Goal: Information Seeking & Learning: Learn about a topic

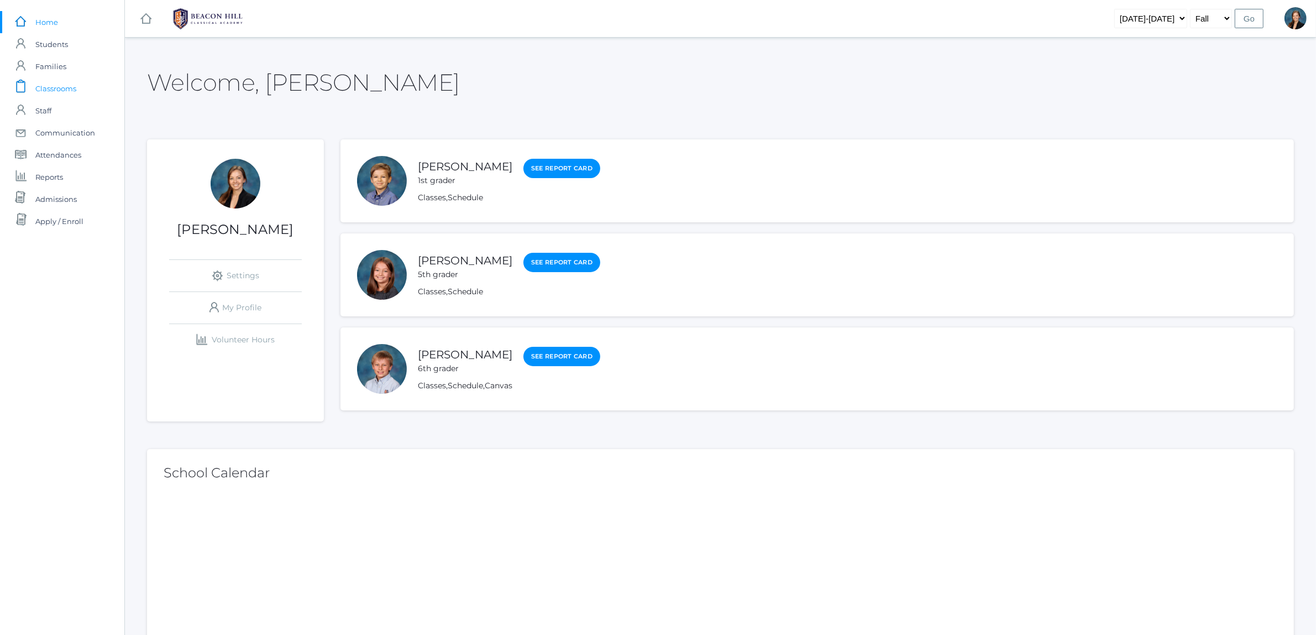
click at [68, 90] on span "Classrooms" at bounding box center [55, 88] width 41 height 22
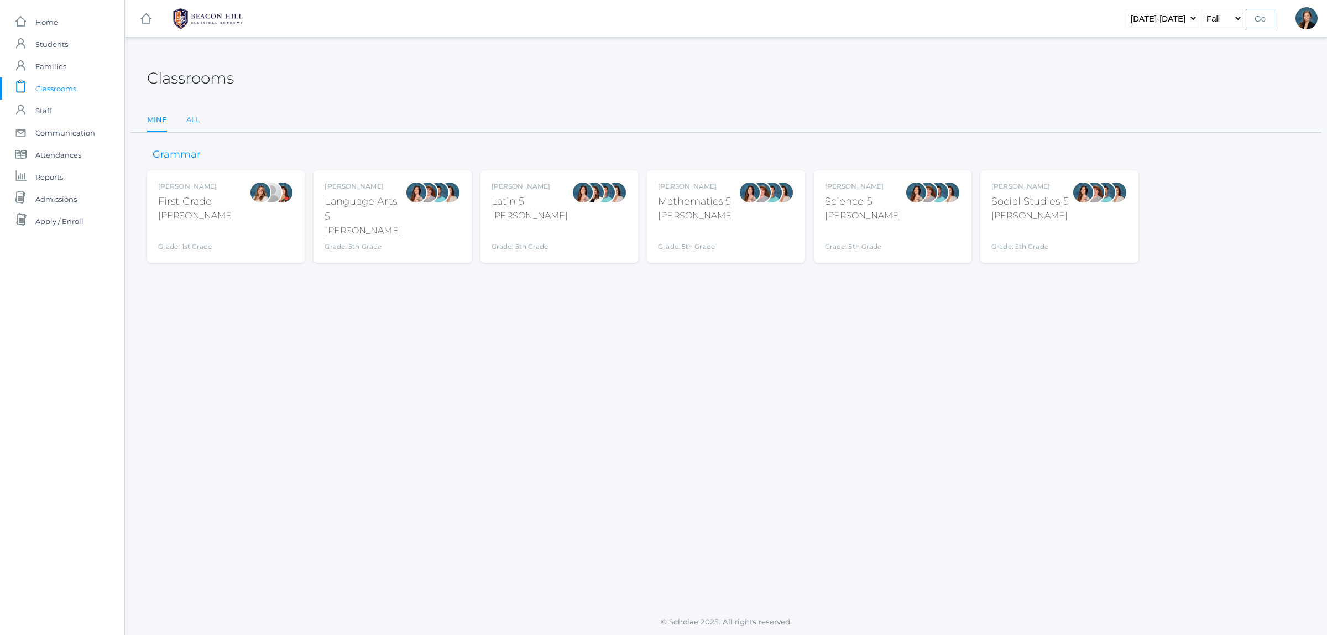
click at [198, 117] on link "All" at bounding box center [193, 120] width 14 height 22
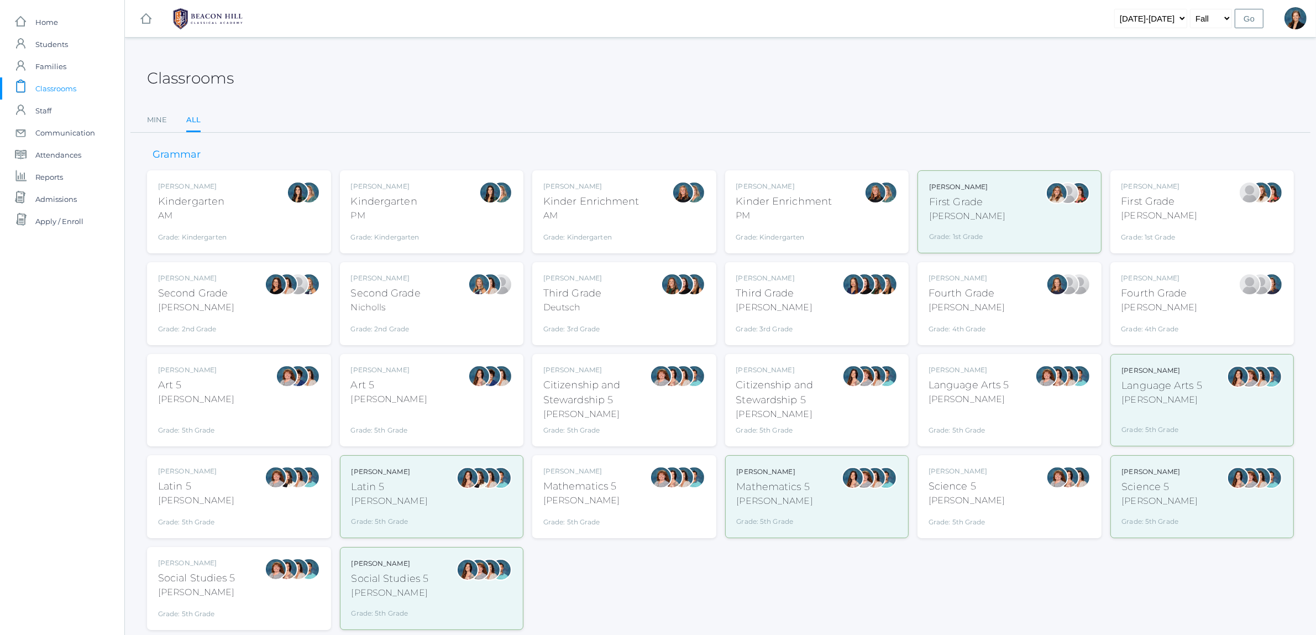
click at [1179, 404] on div "[PERSON_NAME]" at bounding box center [1162, 399] width 81 height 13
click at [1008, 418] on div "Grade: 5th Grade" at bounding box center [969, 422] width 81 height 25
click at [163, 485] on div "Latin 5" at bounding box center [196, 486] width 76 height 15
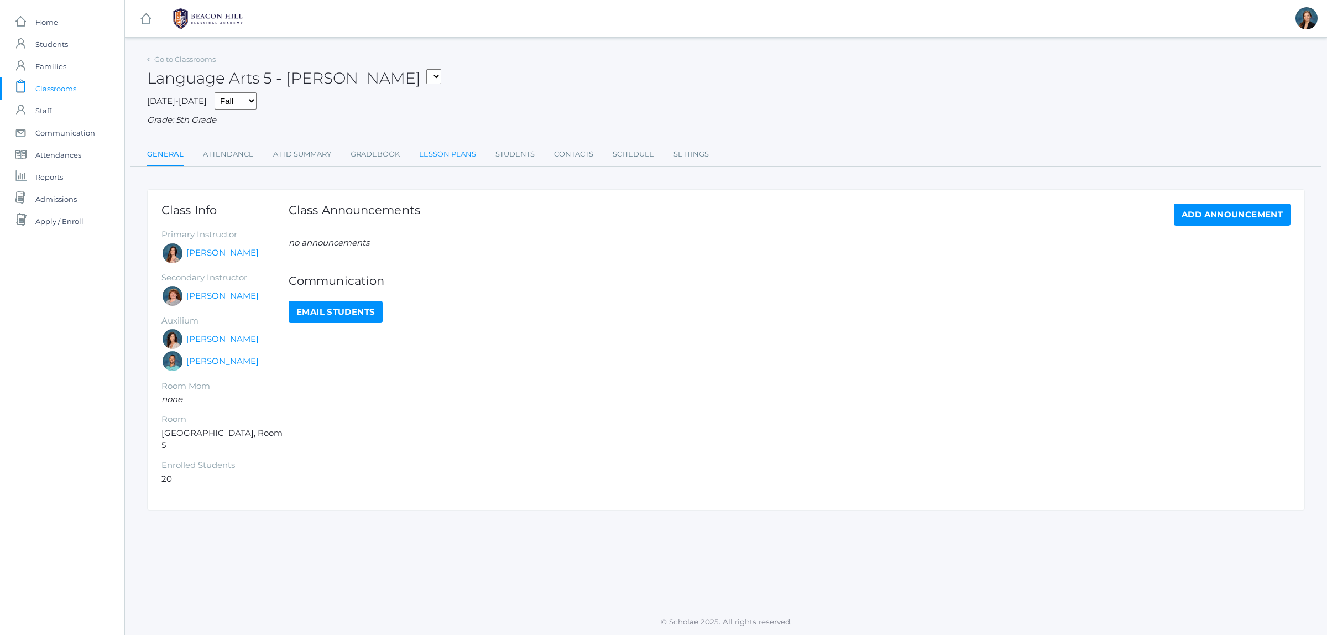
click at [452, 153] on link "Lesson Plans" at bounding box center [447, 154] width 57 height 22
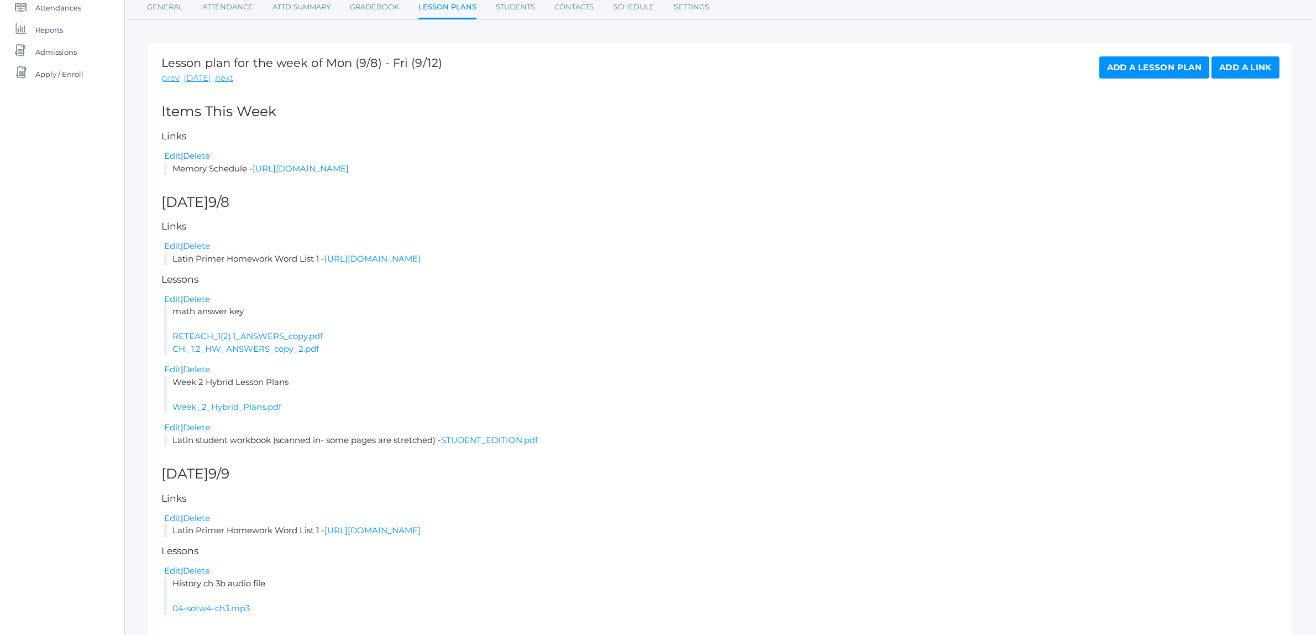
scroll to position [189, 0]
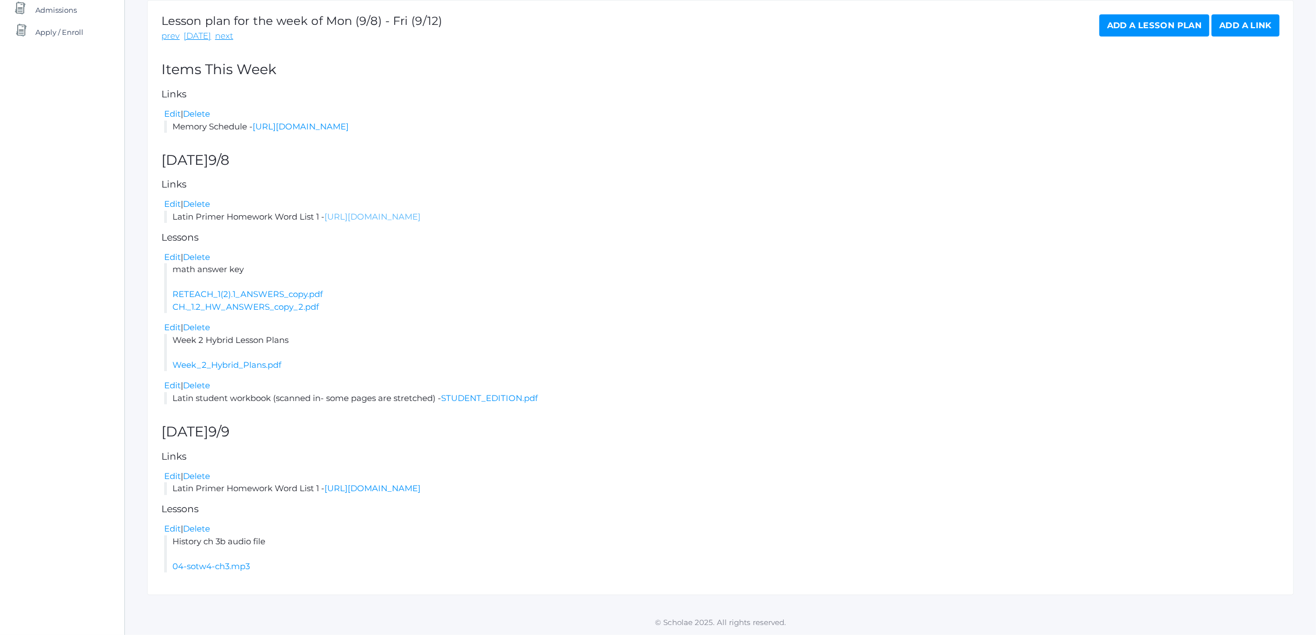
click at [374, 211] on link "https://drive.google.com/file/d/1LBRL6UTiZUmWtbnCQhumLXH0NJC3bk05/view?usp=shar…" at bounding box center [373, 216] width 96 height 11
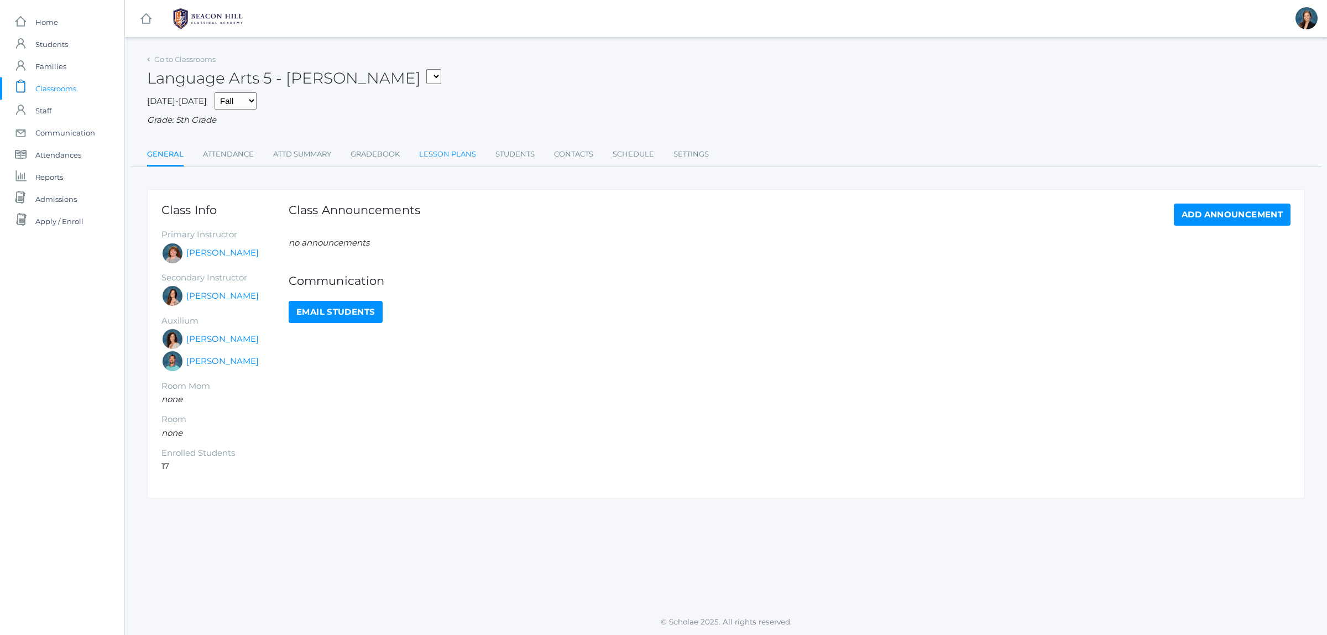
click at [438, 155] on link "Lesson Plans" at bounding box center [447, 154] width 57 height 22
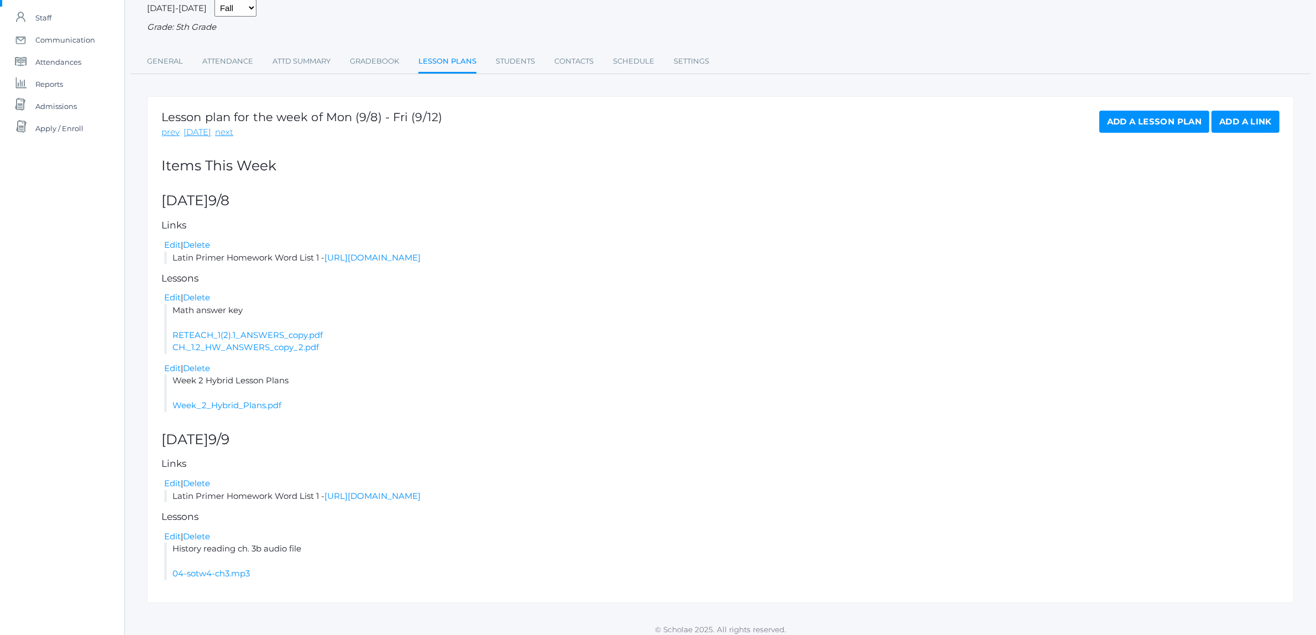
scroll to position [101, 0]
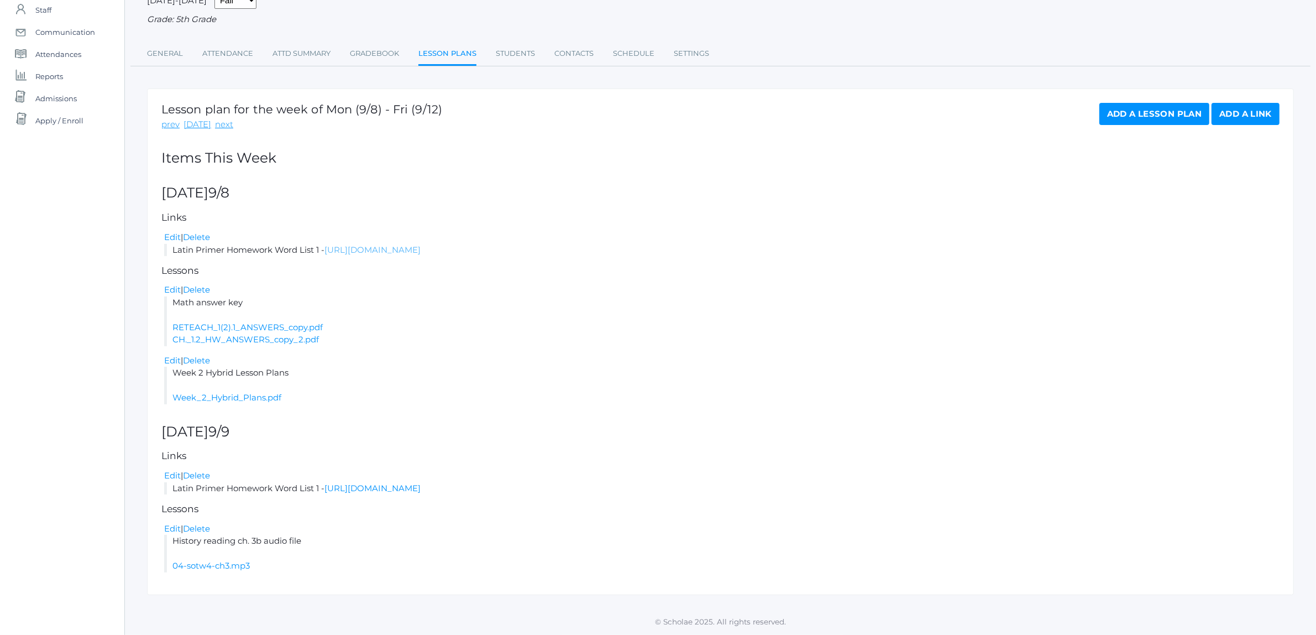
click at [384, 247] on link "https://drive.google.com/file/d/1LBRL6UTiZUmWtbnCQhumLXH0NJC3bk05/view?usp=shar…" at bounding box center [373, 249] width 96 height 11
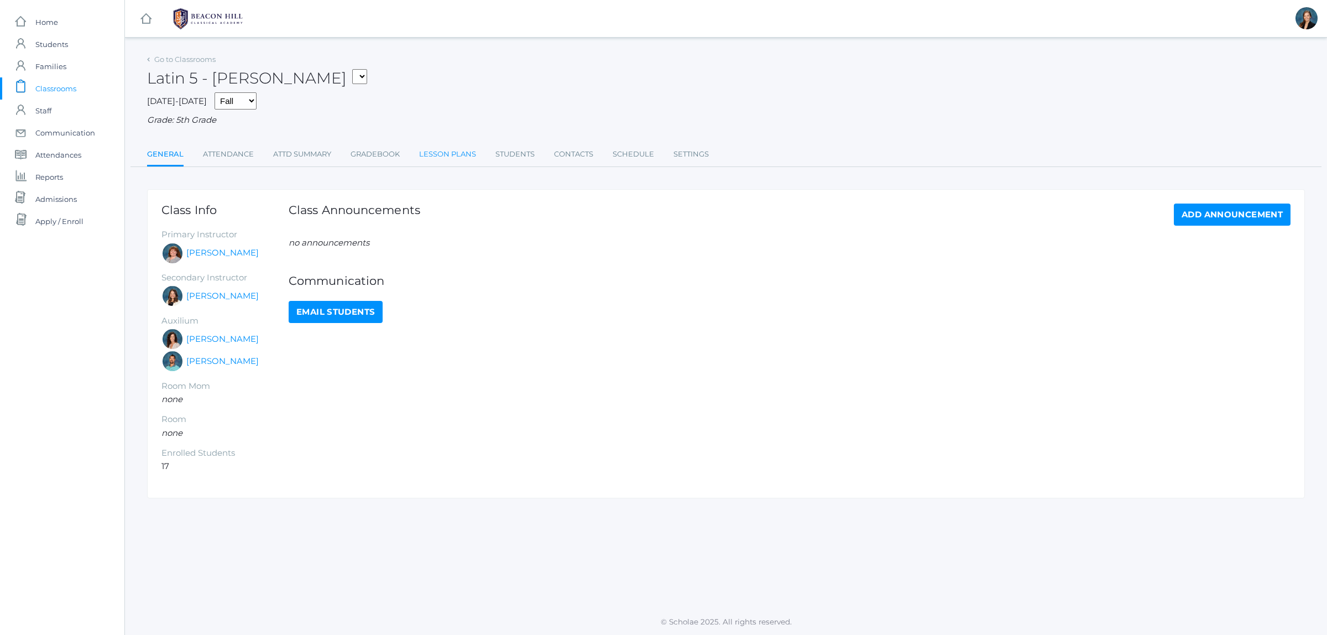
click at [444, 144] on link "Lesson Plans" at bounding box center [447, 154] width 57 height 22
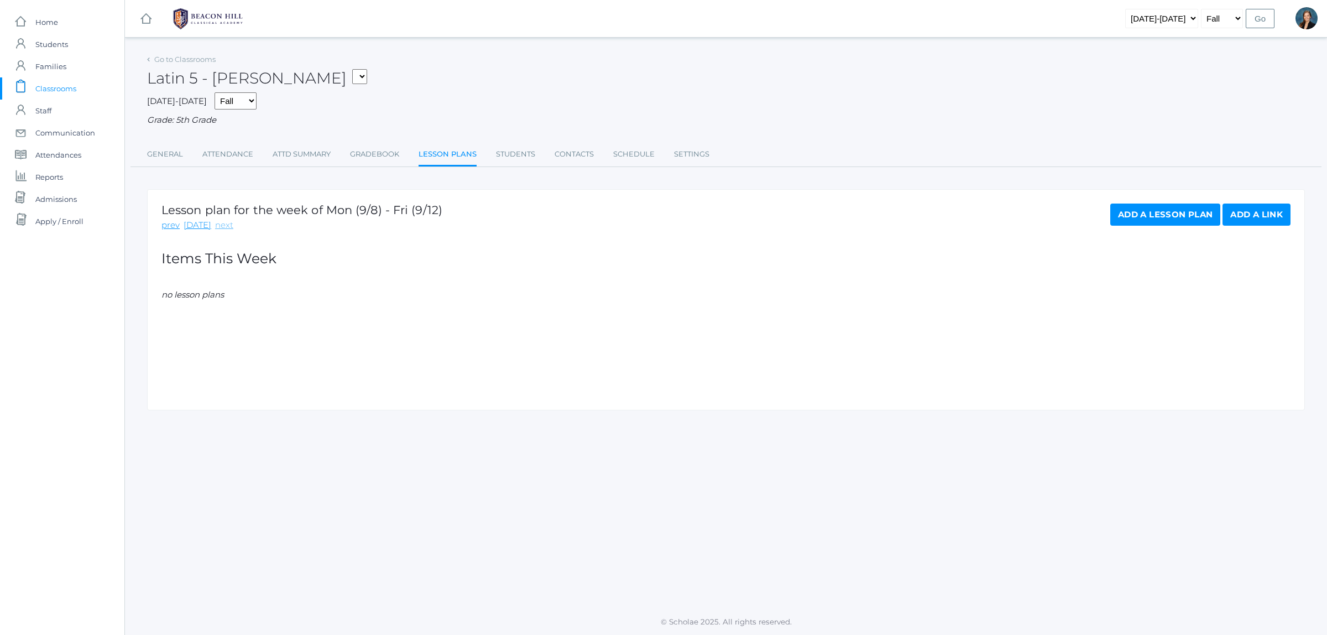
click at [221, 224] on link "next" at bounding box center [224, 225] width 18 height 13
click at [175, 224] on link "prev" at bounding box center [170, 225] width 18 height 13
